Goal: Information Seeking & Learning: Find contact information

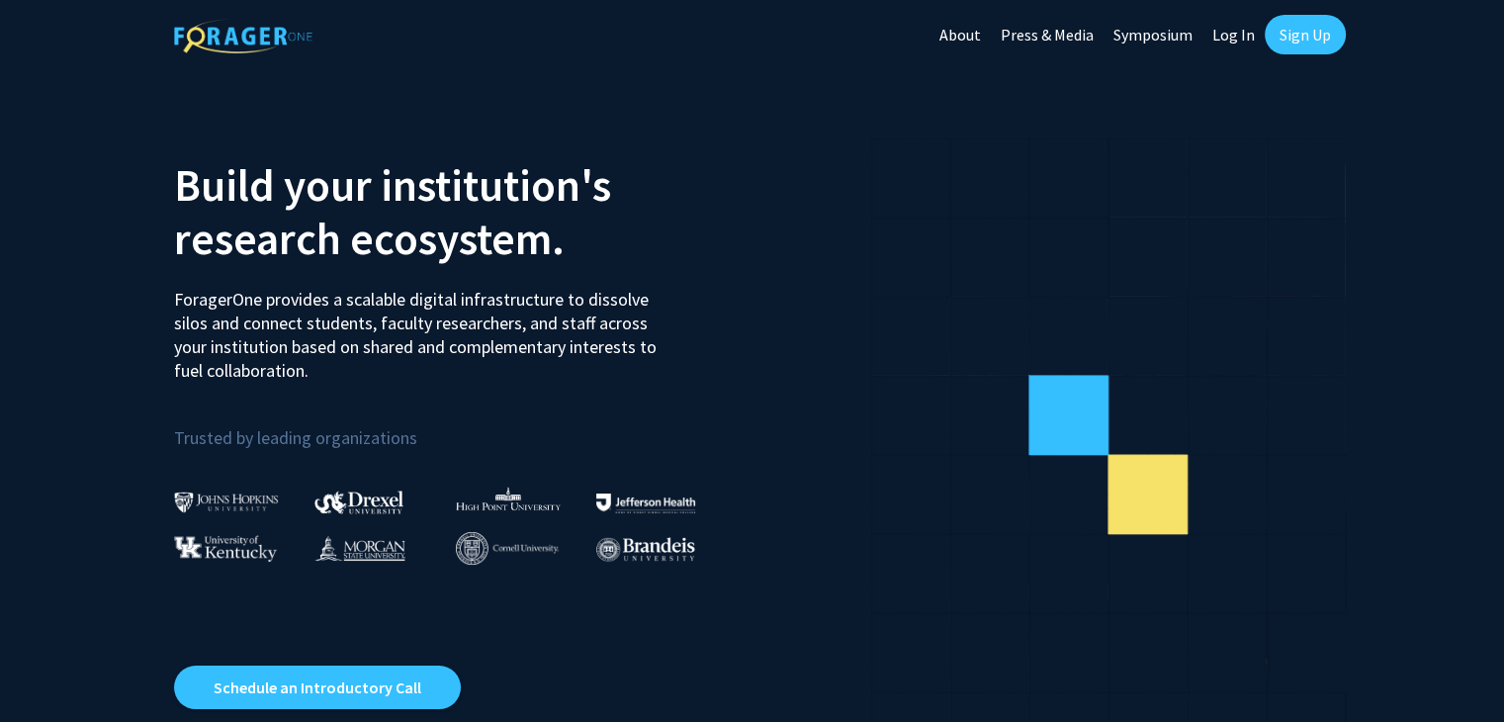
click at [1236, 35] on link "Log In" at bounding box center [1233, 34] width 62 height 69
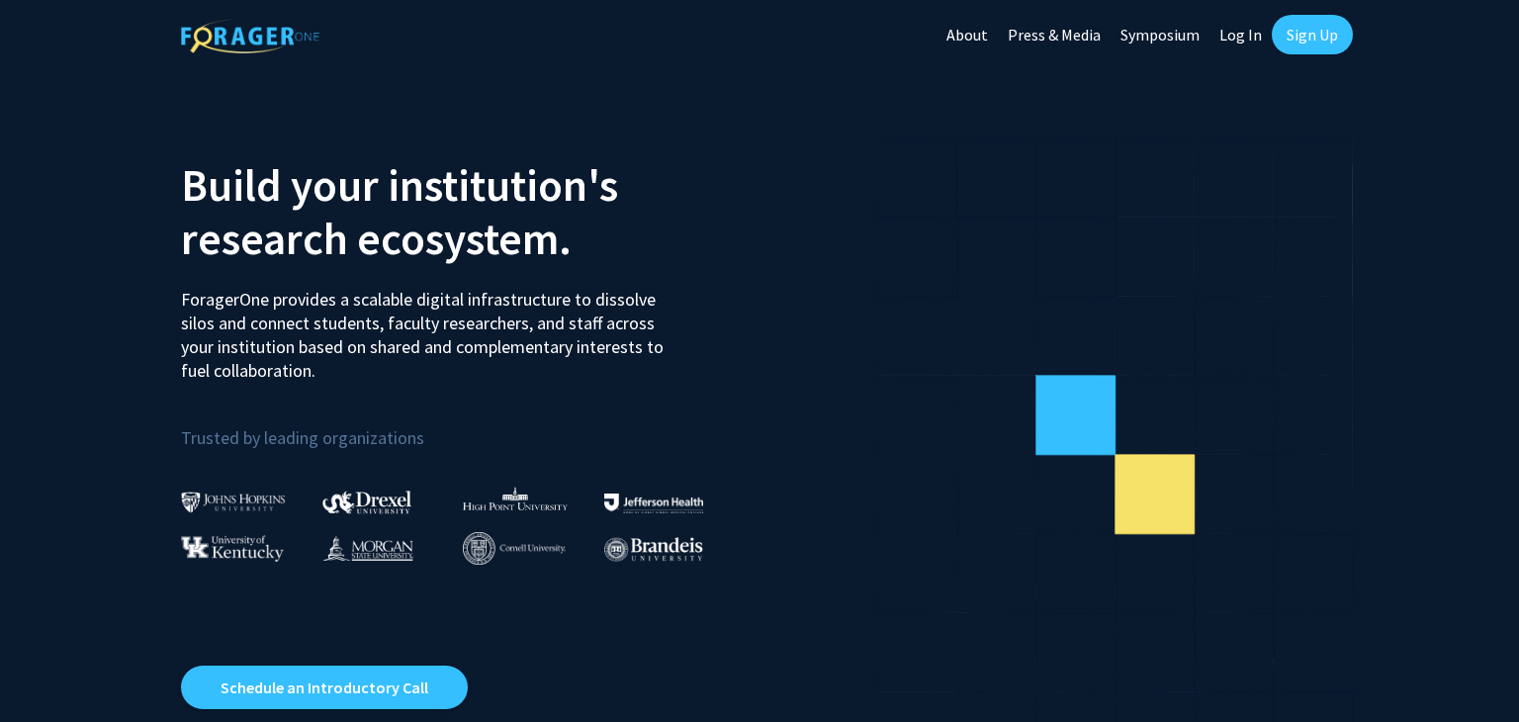
select select
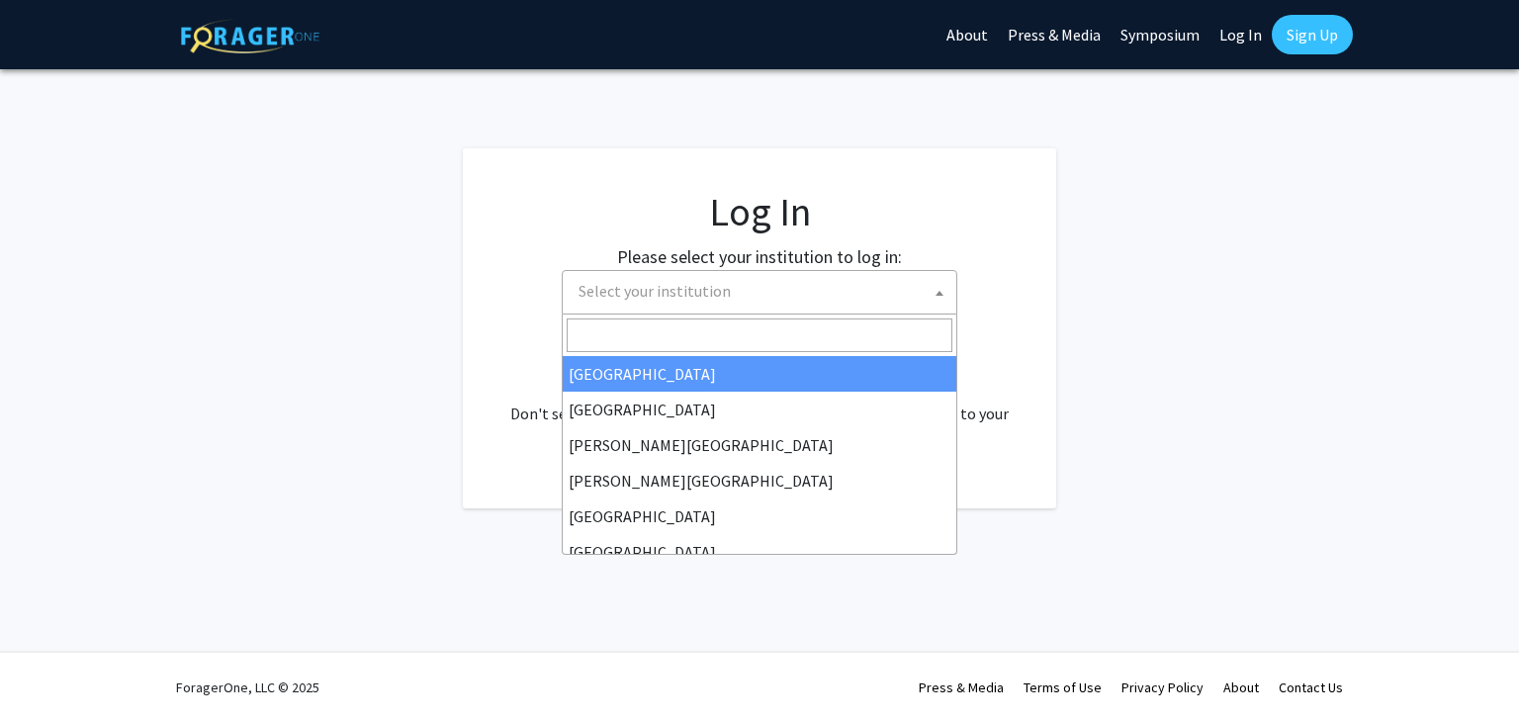
click at [629, 310] on span "Select your institution" at bounding box center [764, 291] width 386 height 41
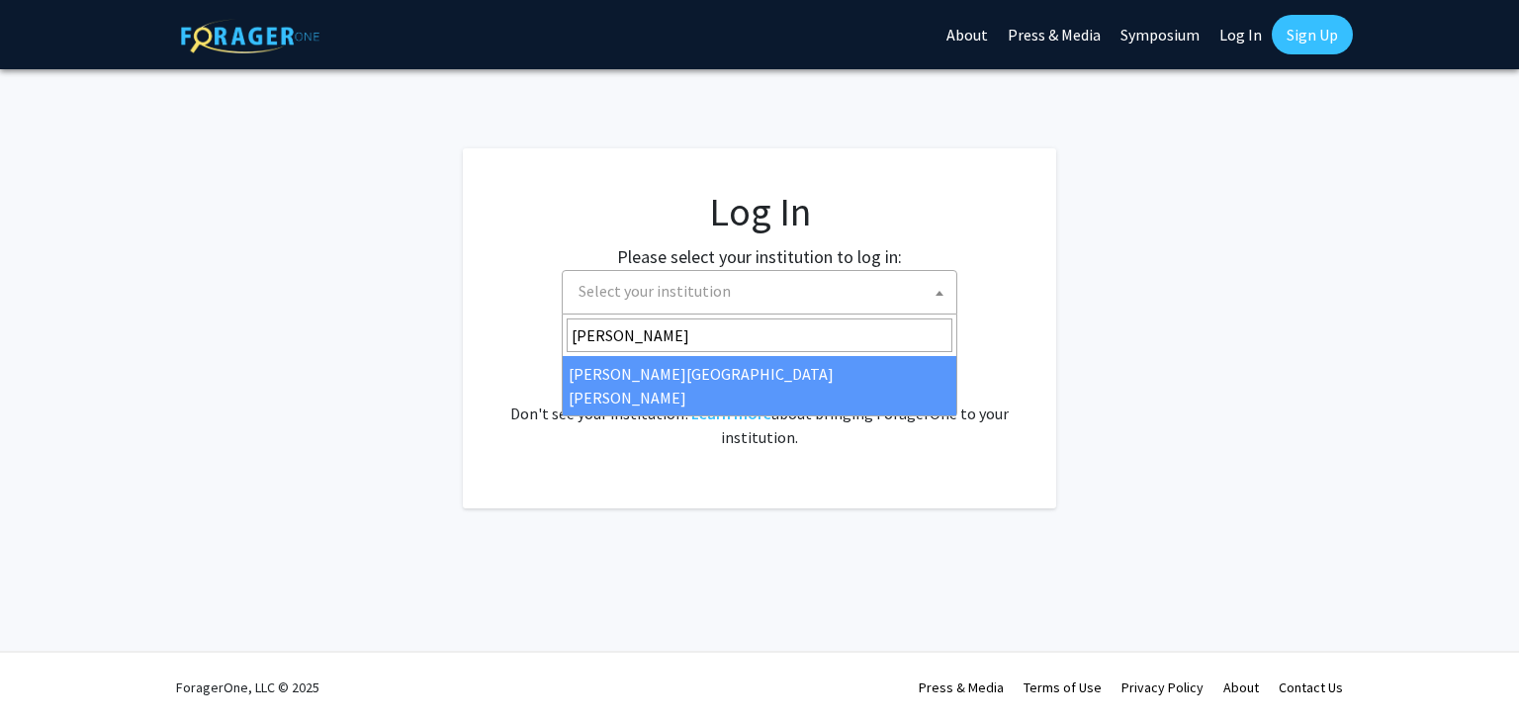
type input "[PERSON_NAME]"
select select "1"
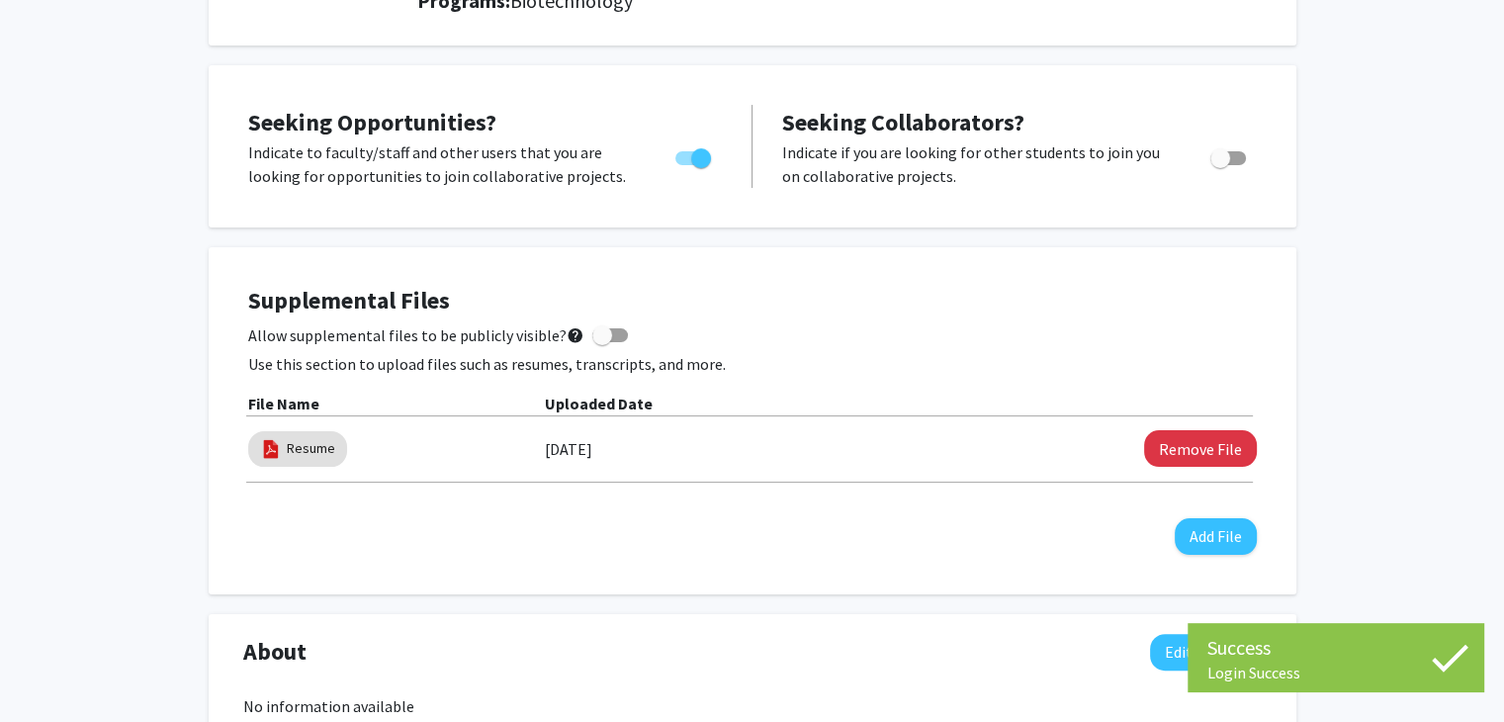
scroll to position [317, 0]
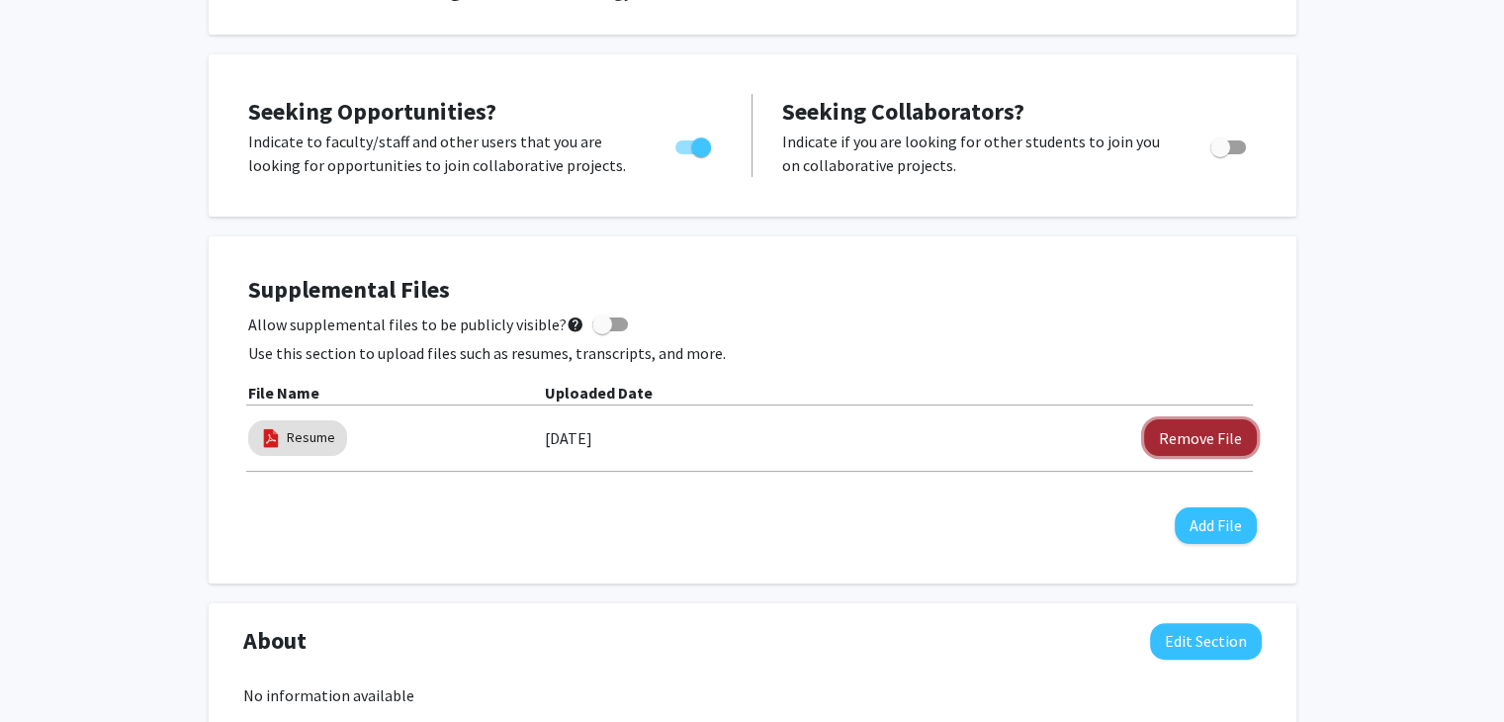
click at [1210, 433] on button "Remove File" at bounding box center [1200, 437] width 113 height 37
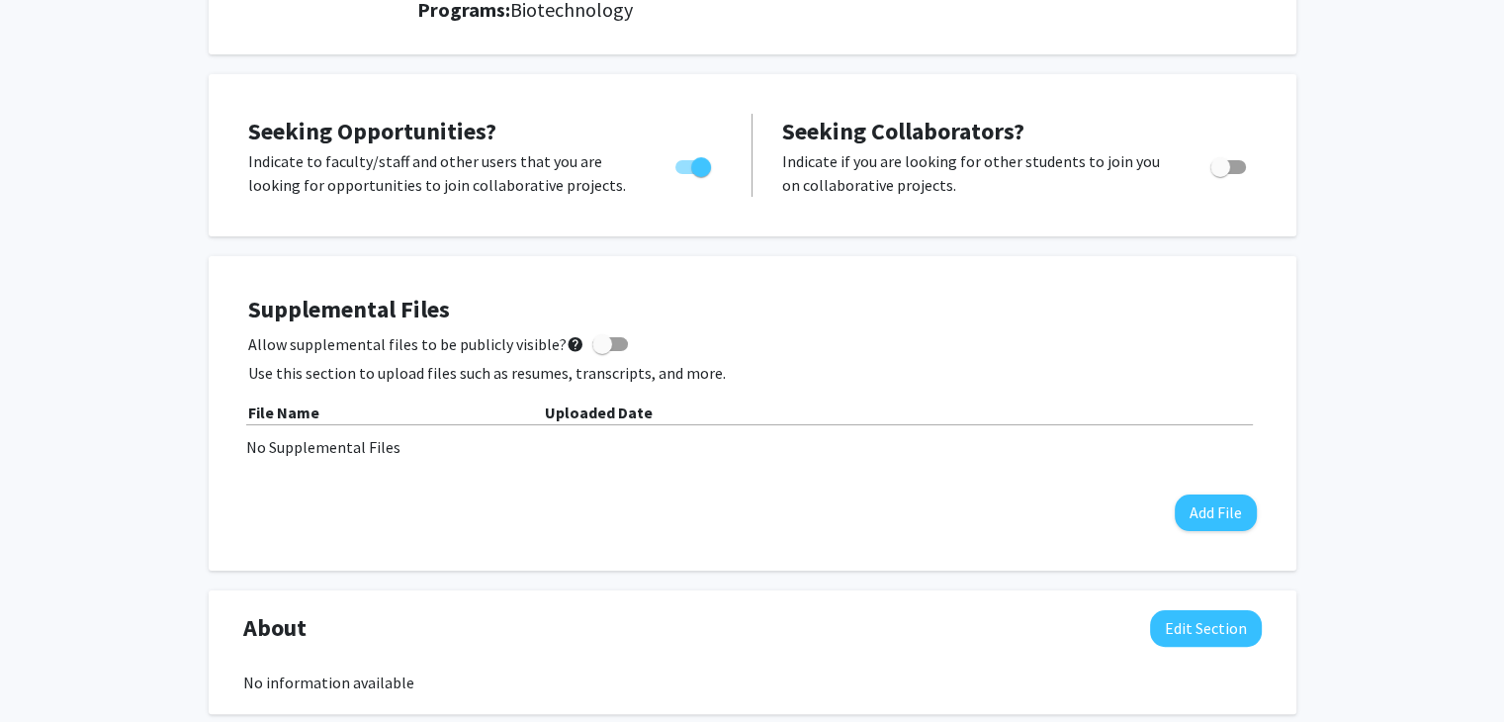
scroll to position [0, 0]
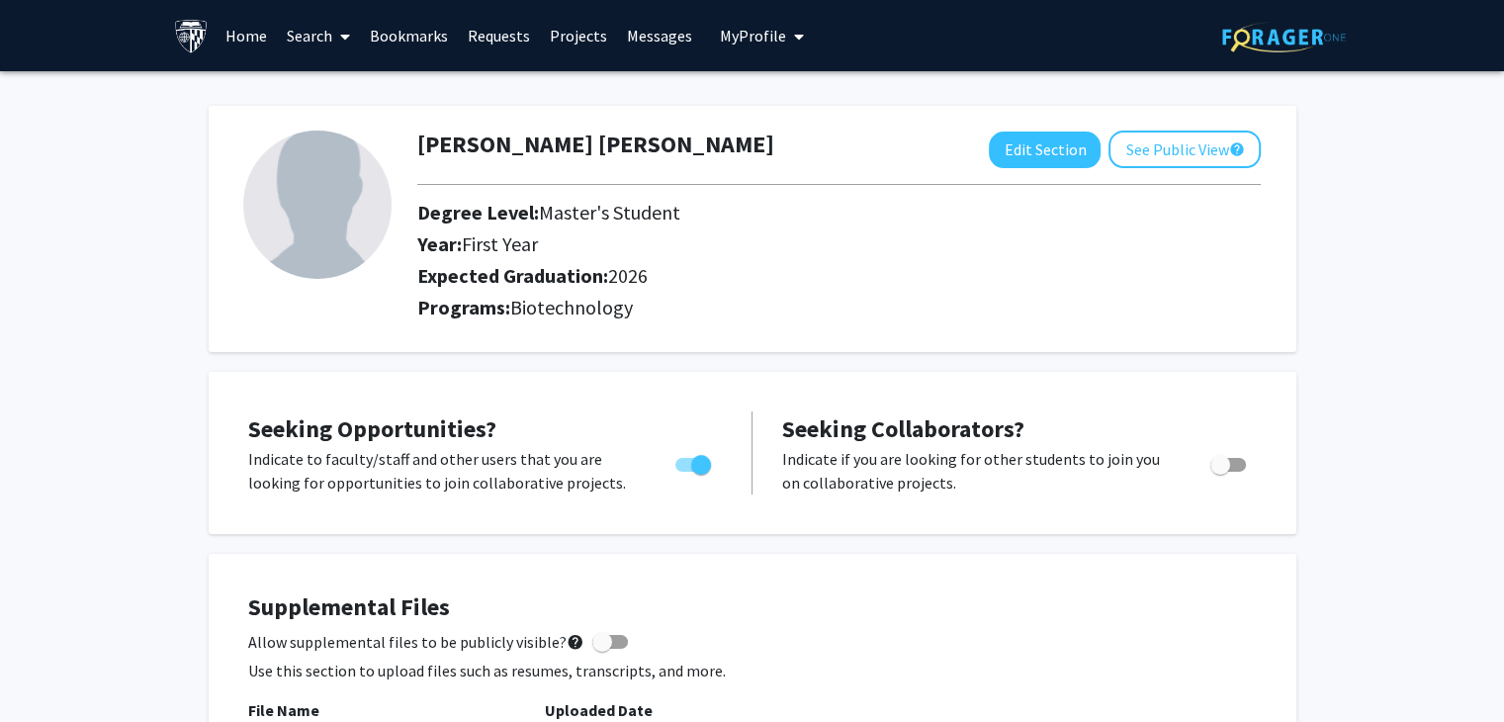
click at [340, 42] on span at bounding box center [341, 36] width 18 height 69
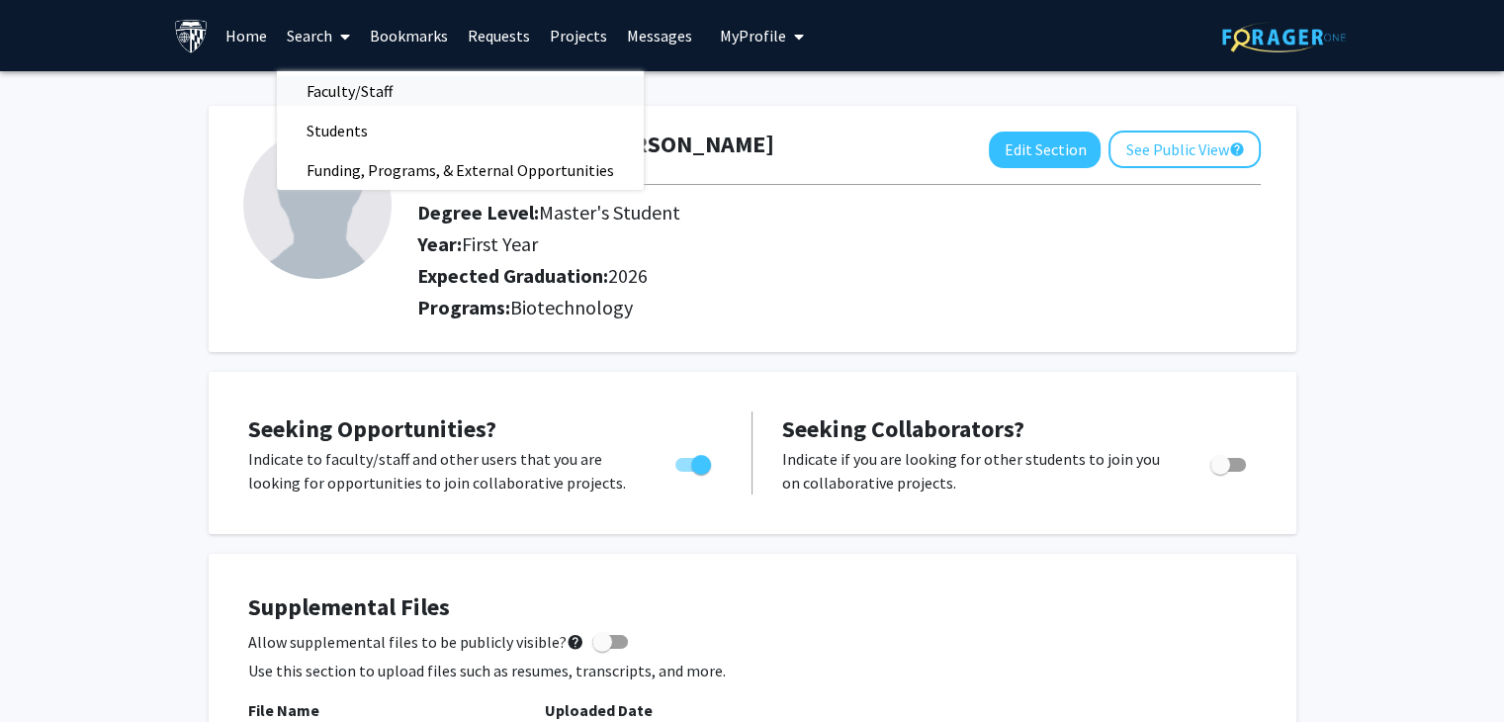
click at [345, 101] on span "Faculty/Staff" at bounding box center [349, 91] width 145 height 40
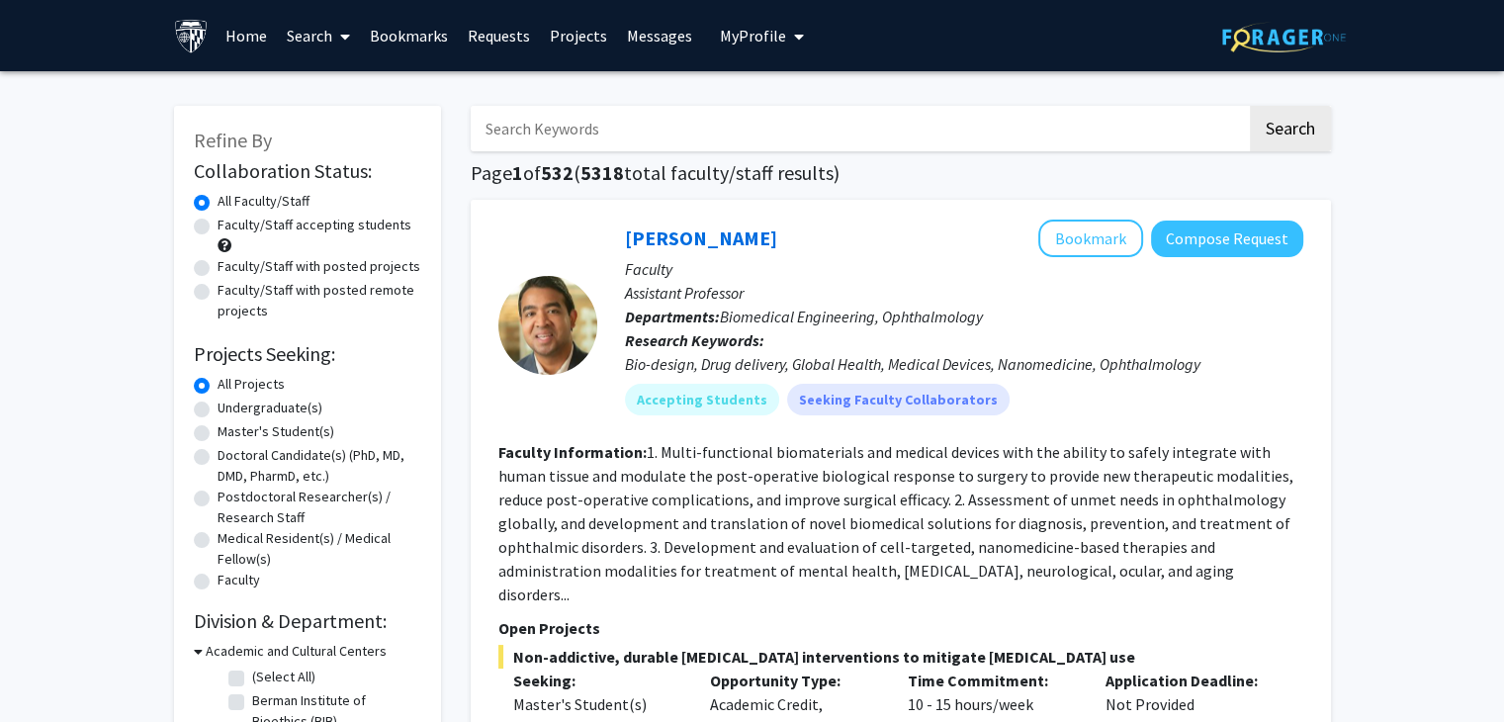
click at [200, 443] on div "Master's Student(s)" at bounding box center [307, 433] width 227 height 24
click at [218, 427] on label "Master's Student(s)" at bounding box center [276, 431] width 117 height 21
click at [218, 427] on input "Master's Student(s)" at bounding box center [224, 427] width 13 height 13
radio input "true"
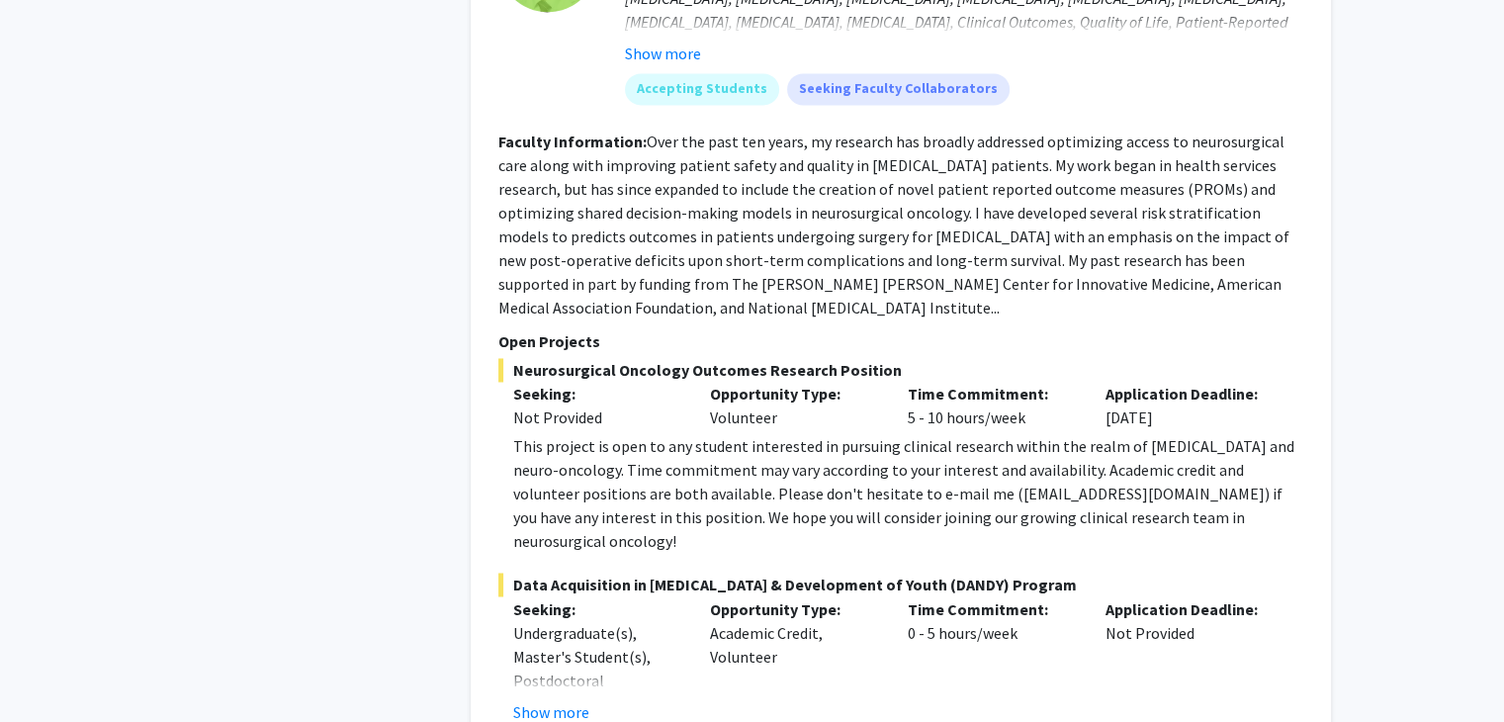
scroll to position [3173, 0]
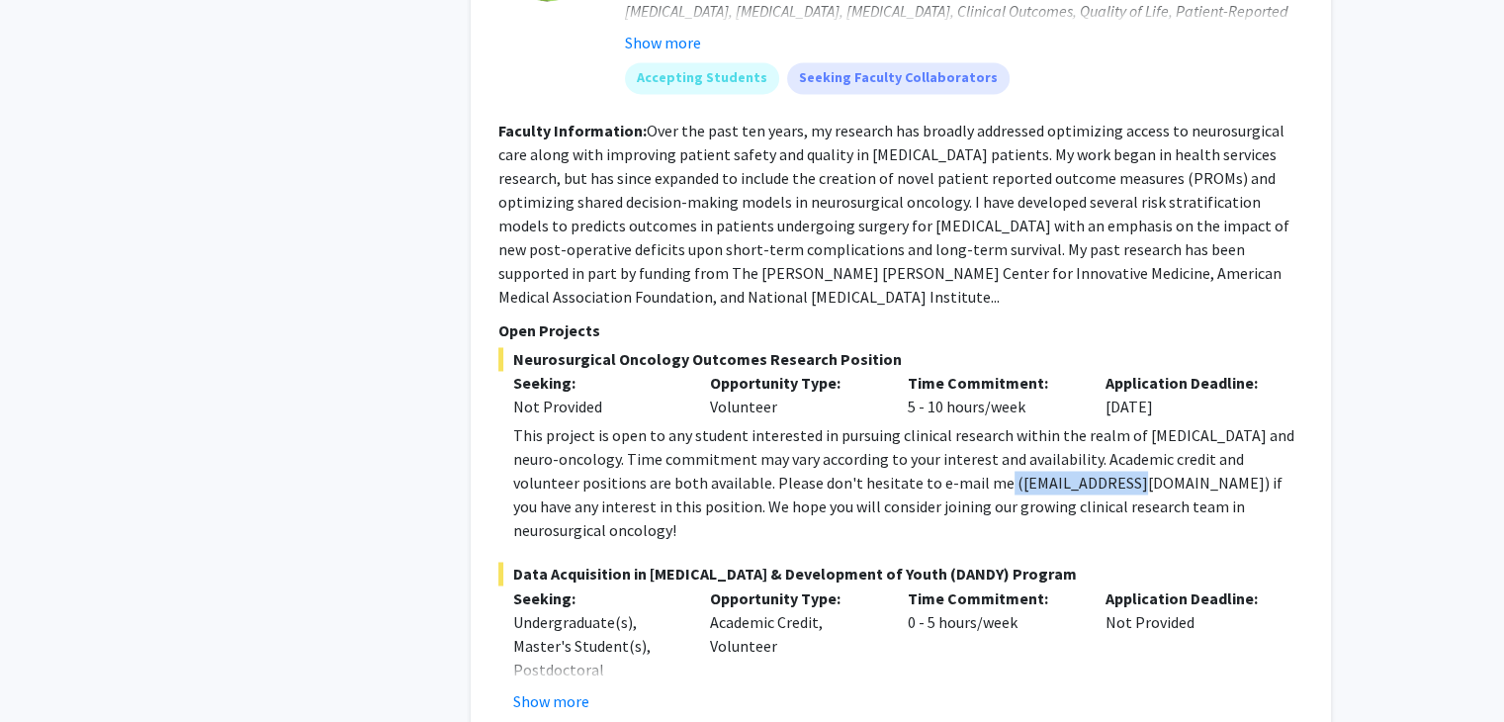
drag, startPoint x: 933, startPoint y: 409, endPoint x: 1073, endPoint y: 408, distance: 139.4
click at [1073, 423] on div "This project is open to any student interested in pursuing clinical research wi…" at bounding box center [908, 482] width 790 height 119
copy div "dmukher1@jhmi.edu"
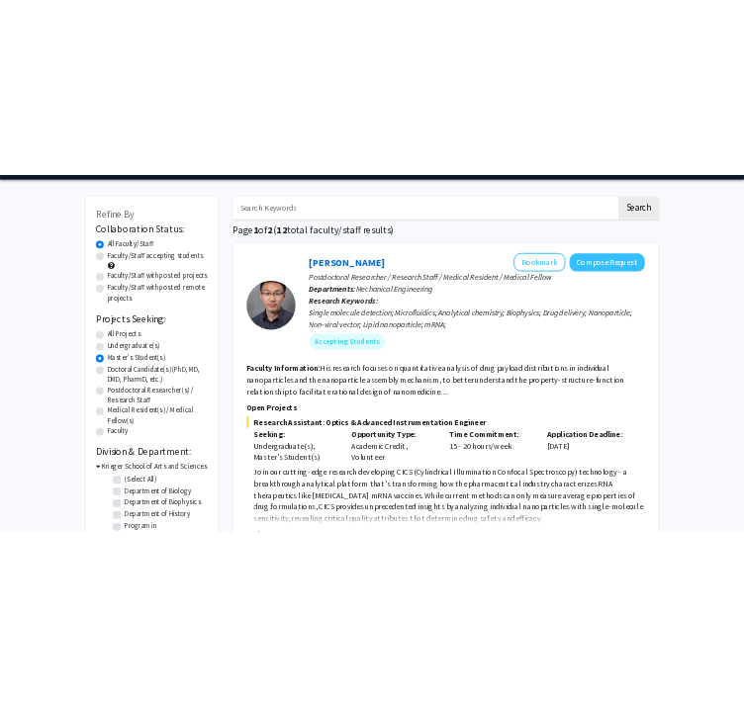
scroll to position [5, 0]
